Goal: Information Seeking & Learning: Learn about a topic

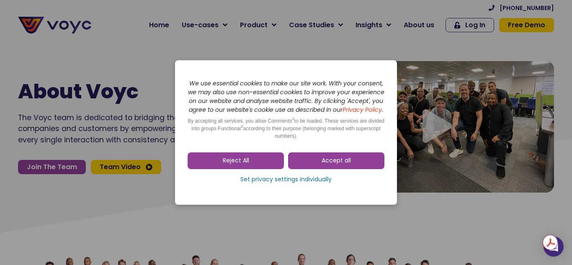
click at [255, 165] on link "Reject All" at bounding box center [235, 160] width 96 height 17
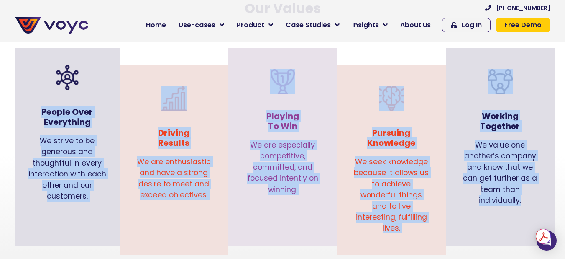
click at [157, 25] on span "Home" at bounding box center [156, 25] width 20 height 10
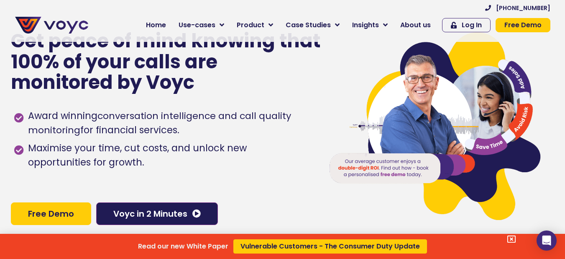
click at [418, 26] on div "Read our new White Paper Vulnerable Customers - The Consumer Duty Update" at bounding box center [282, 129] width 565 height 259
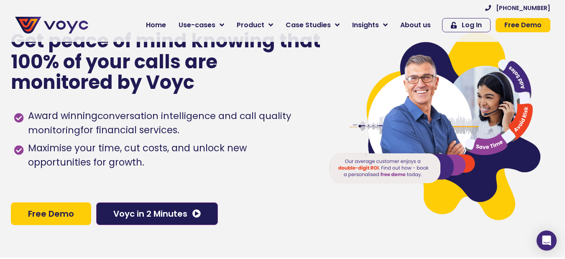
click at [413, 24] on span "About us" at bounding box center [415, 25] width 31 height 10
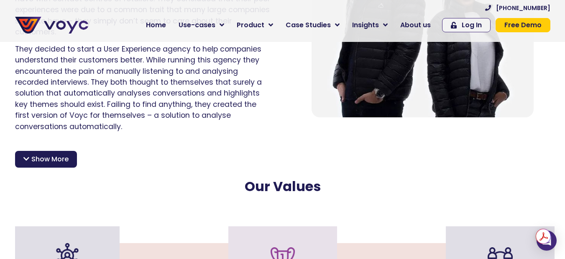
scroll to position [680, 0]
click at [59, 154] on span "Show More" at bounding box center [49, 159] width 37 height 10
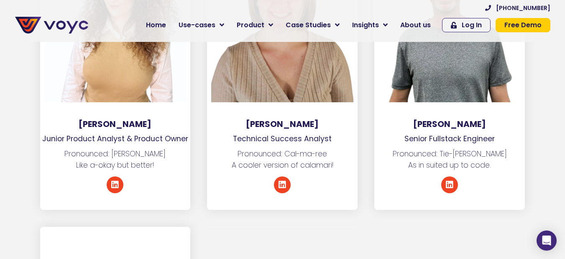
scroll to position [4579, 6]
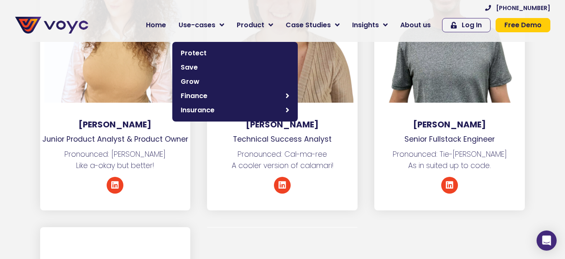
click at [210, 20] on span "Use-cases" at bounding box center [197, 25] width 37 height 10
